Goal: Complete application form

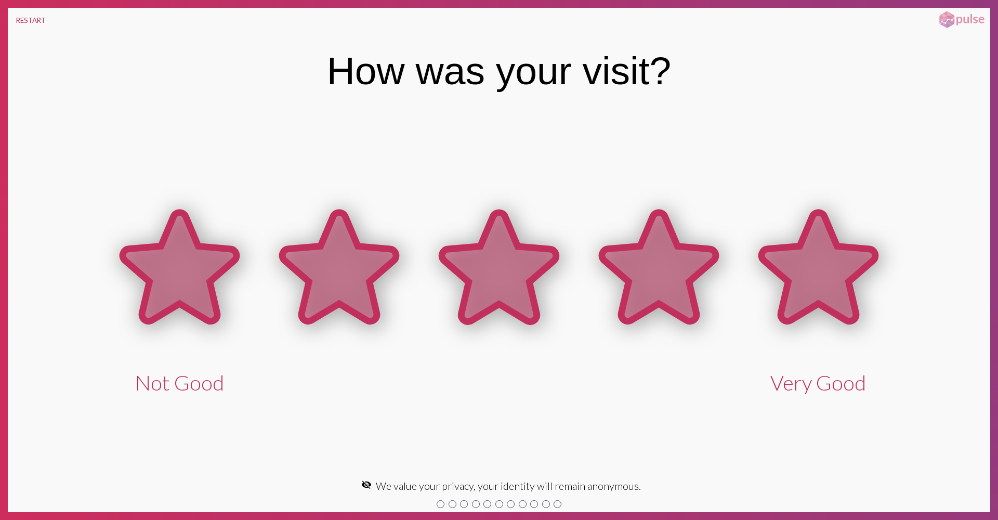
click at [800, 311] on icon at bounding box center [818, 267] width 114 height 109
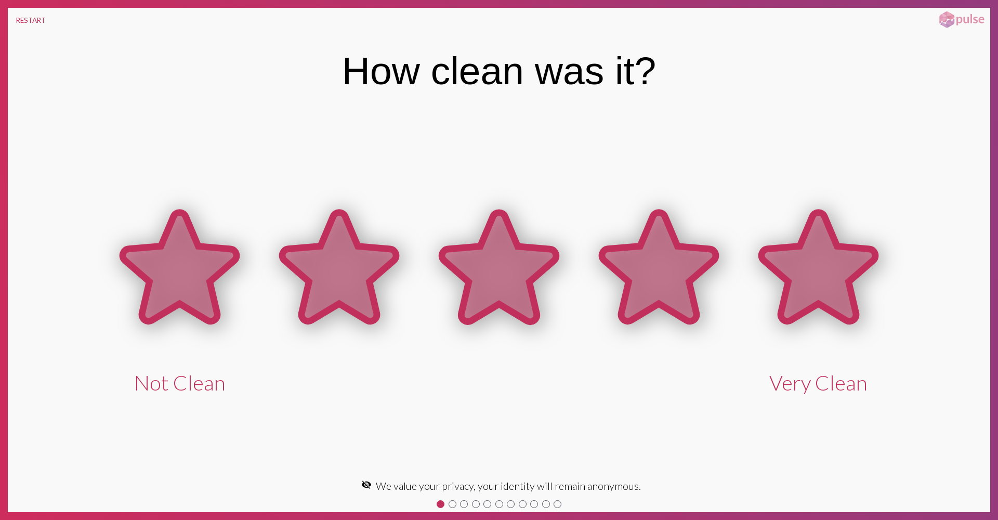
click at [848, 304] on icon at bounding box center [818, 267] width 114 height 109
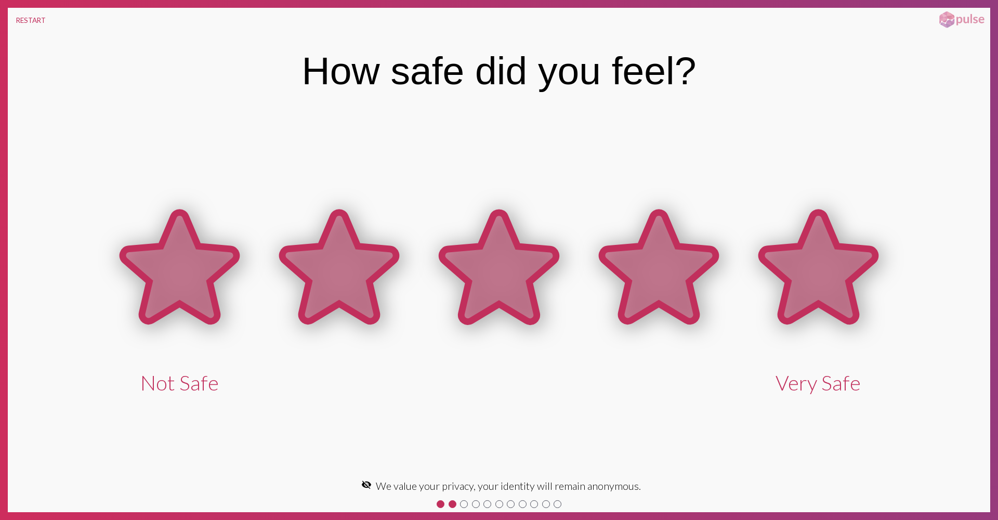
click at [839, 291] on icon at bounding box center [818, 267] width 114 height 109
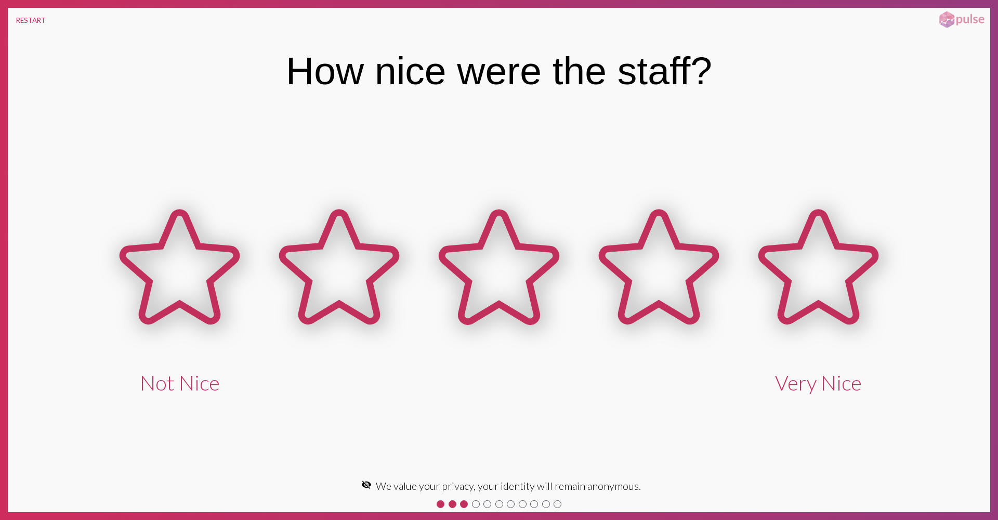
click at [839, 291] on icon at bounding box center [818, 267] width 114 height 109
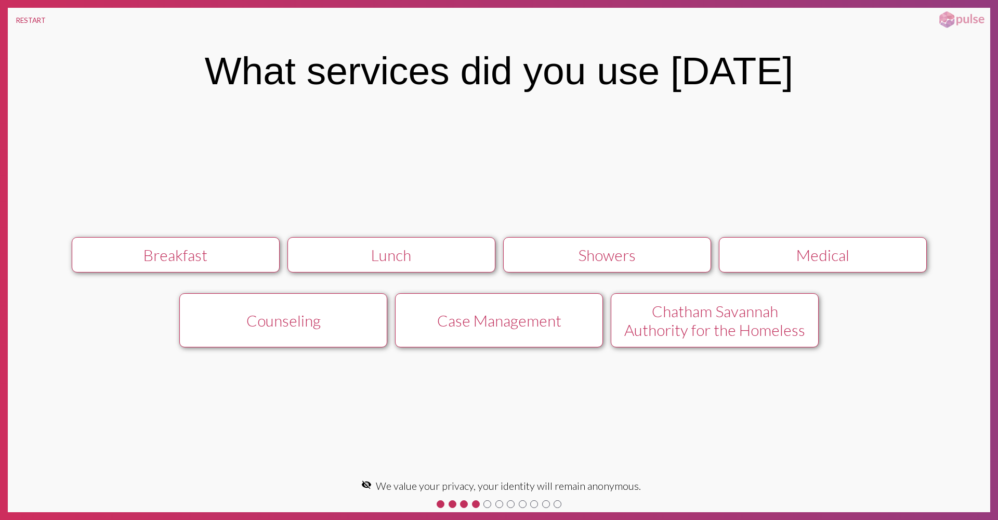
click at [794, 327] on div "Chatham Savannah Authority for the Homeless" at bounding box center [715, 319] width 186 height 37
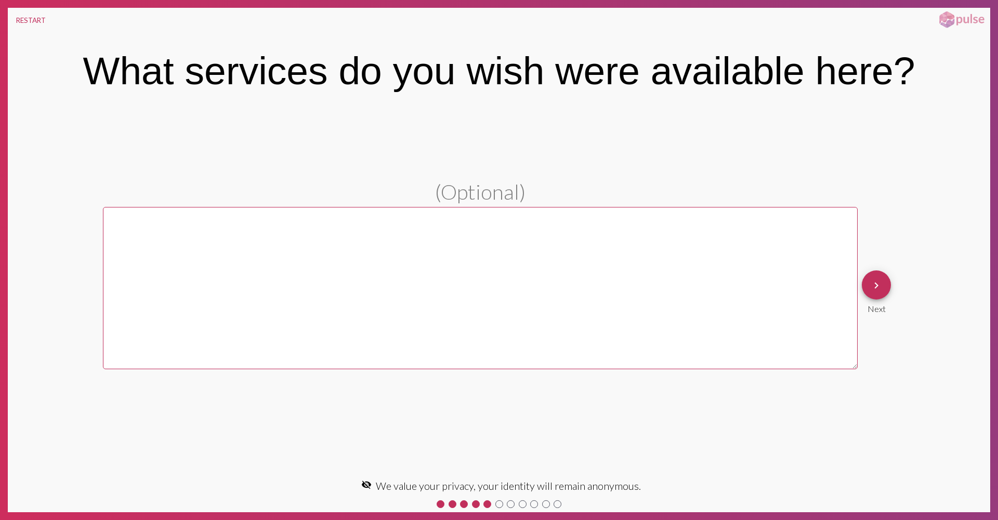
click at [872, 283] on mat-icon "keyboard_arrow_right" at bounding box center [876, 285] width 12 height 12
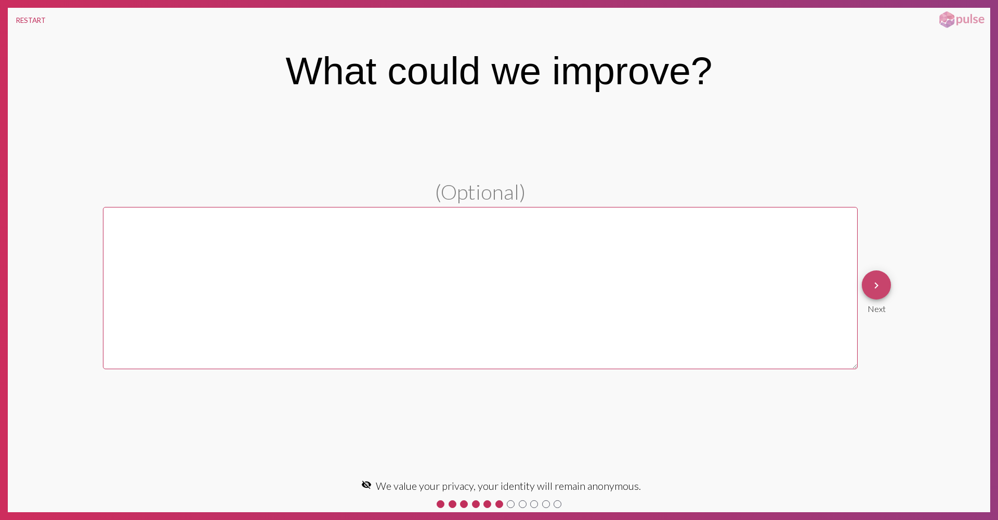
click at [879, 286] on mat-icon "keyboard_arrow_right" at bounding box center [876, 285] width 12 height 12
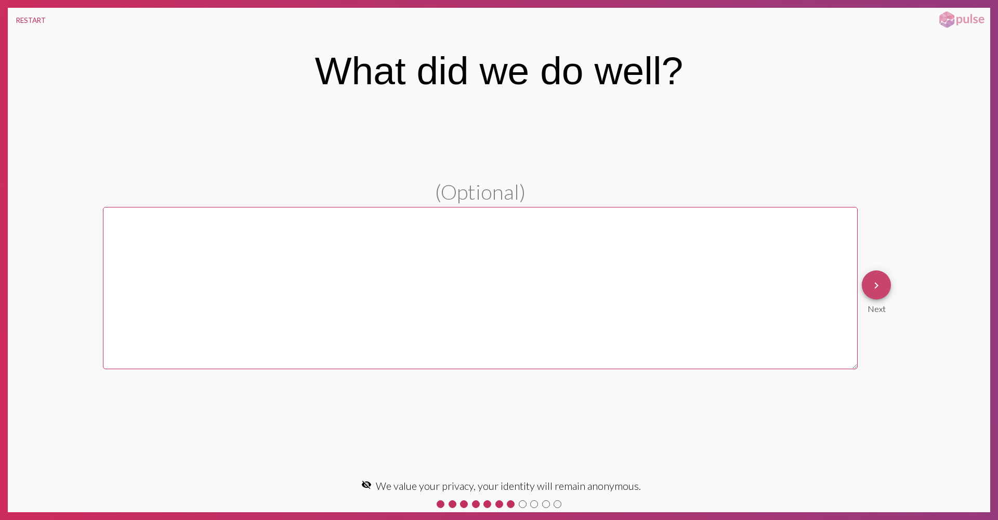
click at [878, 287] on mat-icon "keyboard_arrow_right" at bounding box center [876, 285] width 12 height 12
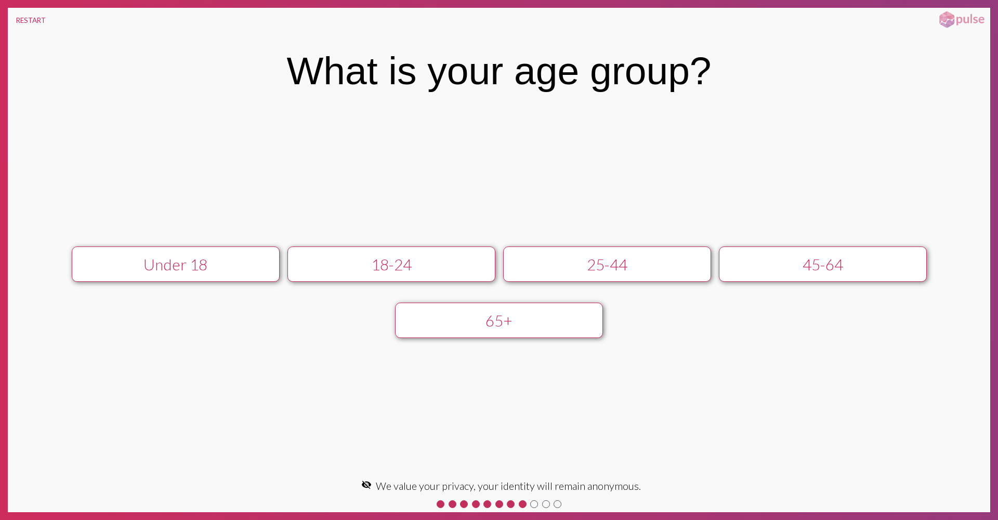
click at [585, 263] on div "25-44" at bounding box center [607, 264] width 186 height 19
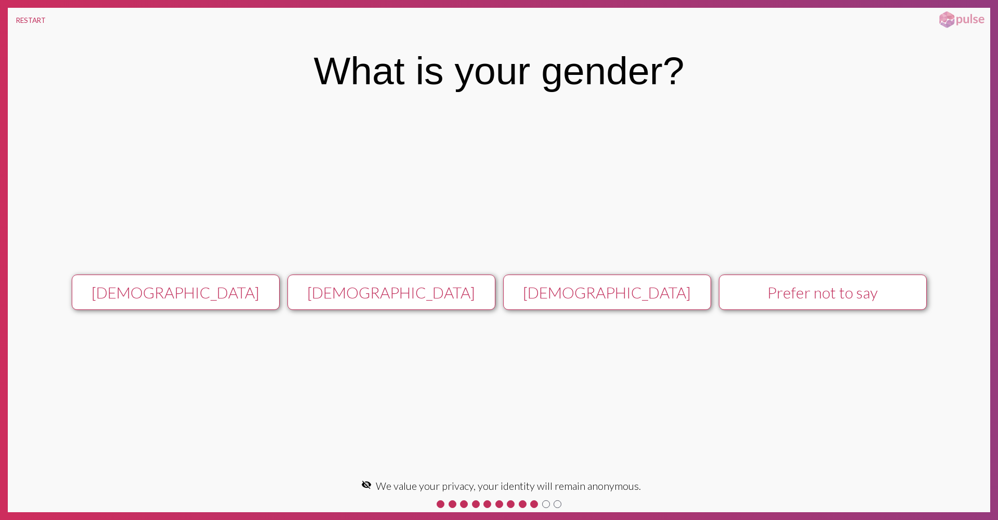
click at [588, 285] on div "[DEMOGRAPHIC_DATA]" at bounding box center [607, 292] width 186 height 19
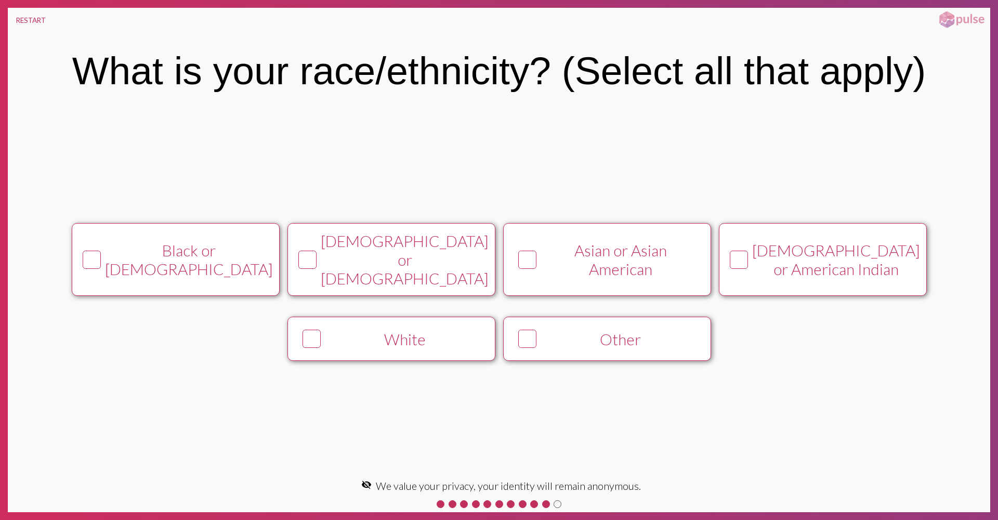
click at [610, 265] on div "Asian or Asian American" at bounding box center [620, 259] width 159 height 37
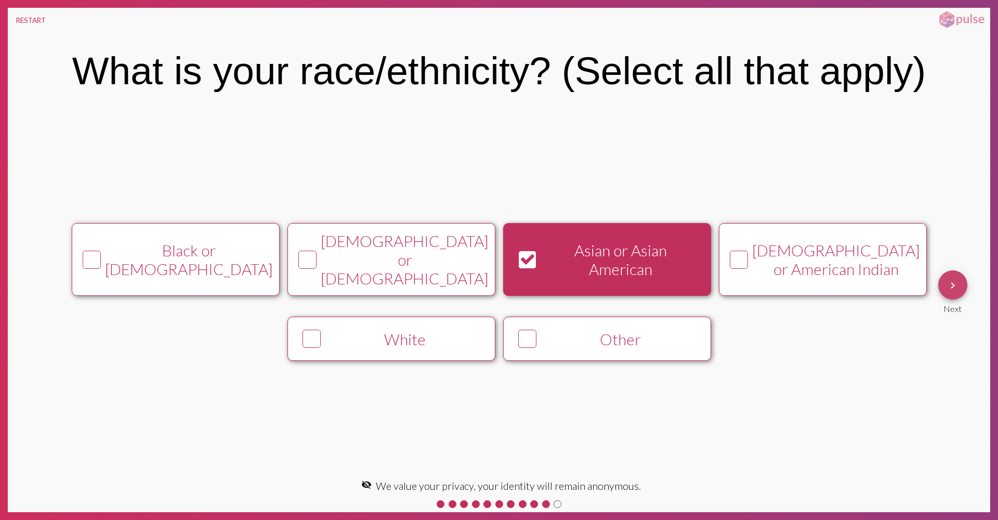
click at [946, 288] on mat-icon "keyboard_arrow_right" at bounding box center [952, 285] width 12 height 12
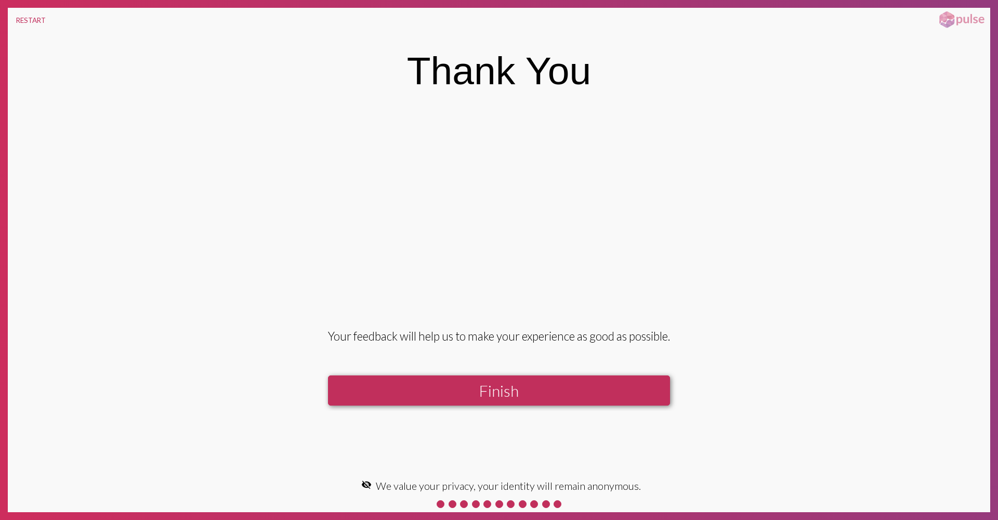
click at [514, 395] on button "Finish" at bounding box center [499, 390] width 342 height 30
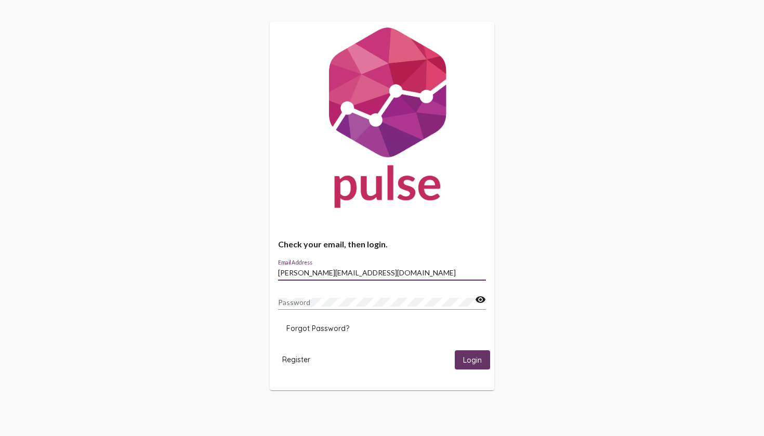
type input "alisa@pulseforgood.com"
click at [472, 360] on button "Login" at bounding box center [472, 359] width 35 height 19
